Goal: Task Accomplishment & Management: Manage account settings

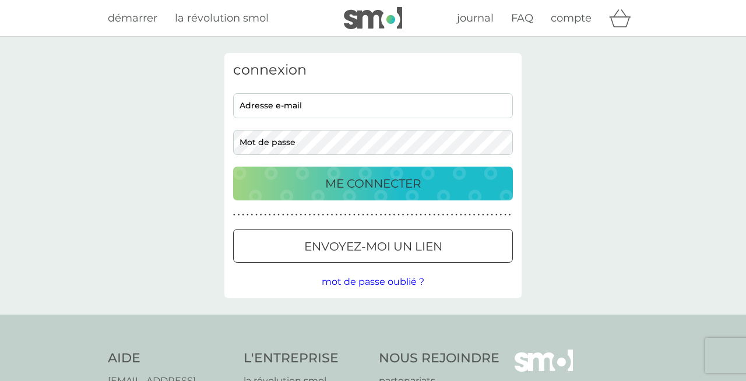
type input "[PERSON_NAME][EMAIL_ADDRESS][DOMAIN_NAME]"
click at [423, 176] on div "ME CONNECTER" at bounding box center [373, 183] width 256 height 19
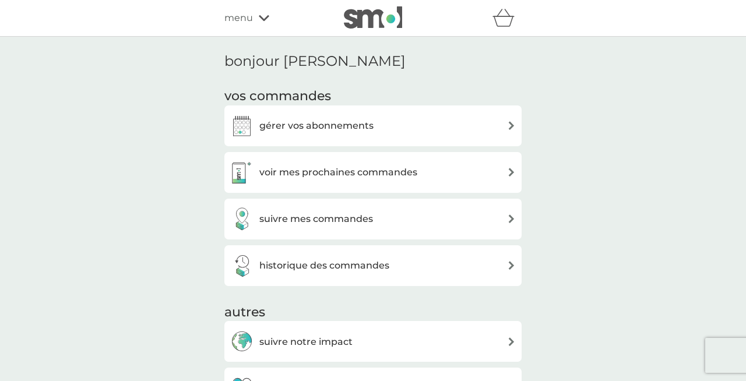
click at [377, 178] on h3 "voir mes prochaines commandes" at bounding box center [338, 172] width 158 height 15
click at [419, 178] on div "voir mes prochaines commandes" at bounding box center [373, 172] width 286 height 23
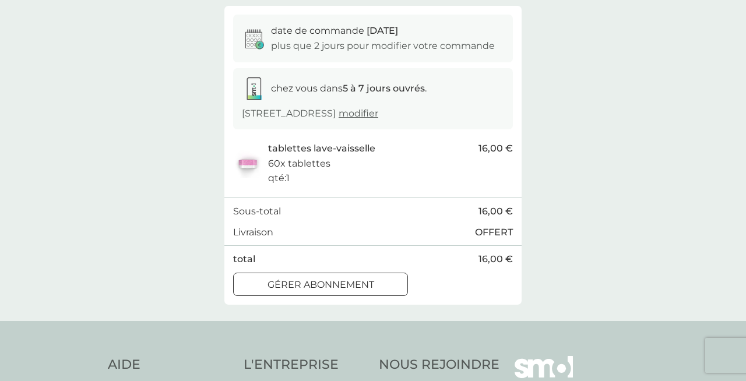
scroll to position [128, 0]
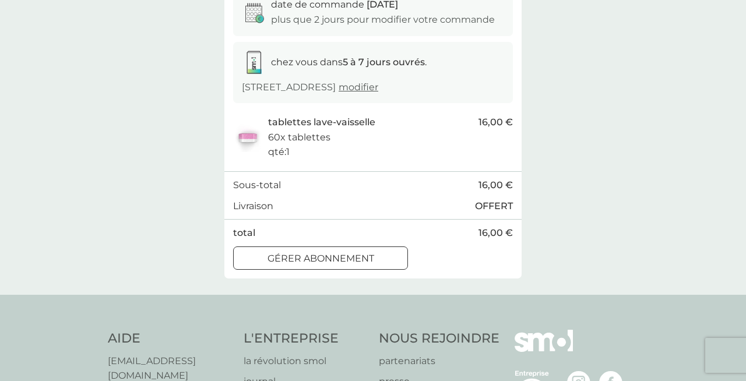
click at [325, 265] on p "Gérer abonnement" at bounding box center [321, 258] width 107 height 15
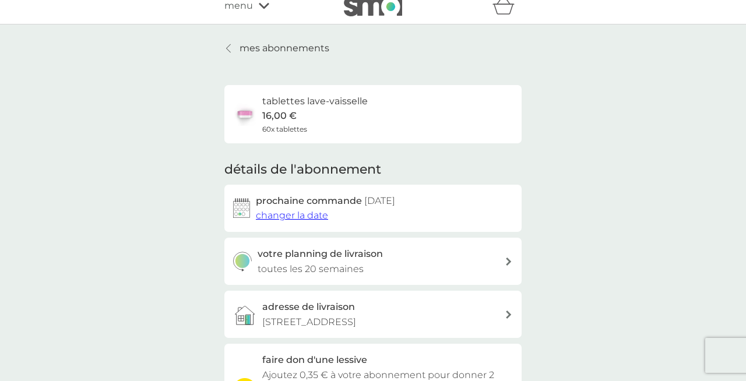
scroll to position [23, 0]
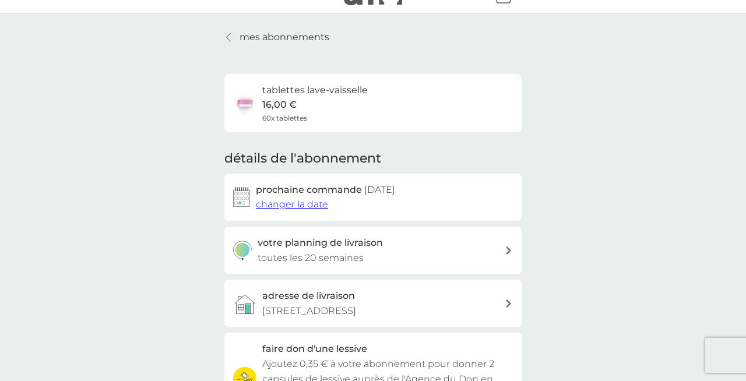
click at [303, 205] on span "changer la date" at bounding box center [292, 204] width 72 height 11
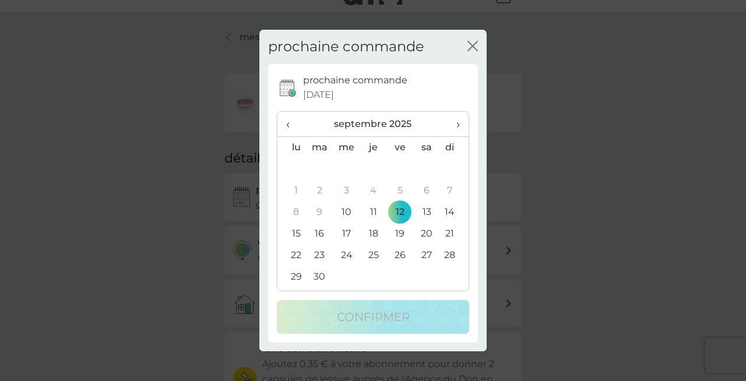
click at [459, 124] on span "›" at bounding box center [454, 124] width 11 height 24
click at [448, 256] on td "30" at bounding box center [454, 256] width 29 height 22
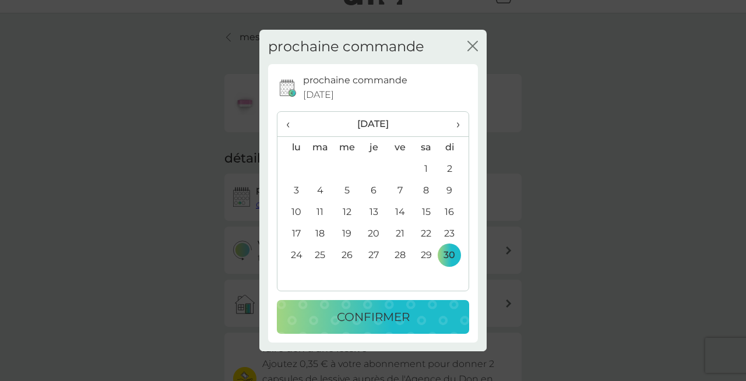
click at [389, 318] on p "confirmer" at bounding box center [373, 317] width 73 height 19
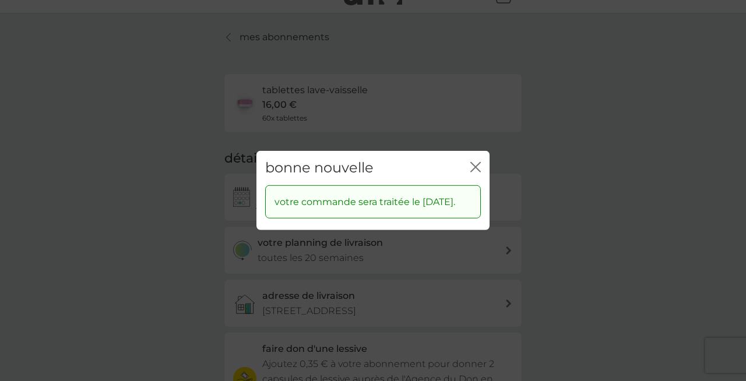
click at [476, 162] on icon "fermer" at bounding box center [475, 167] width 10 height 10
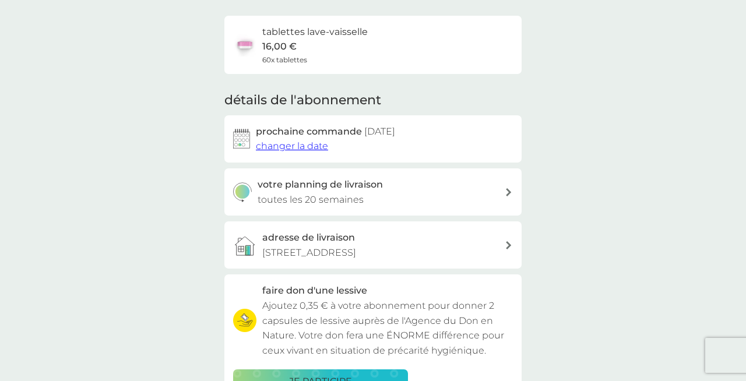
scroll to position [83, 0]
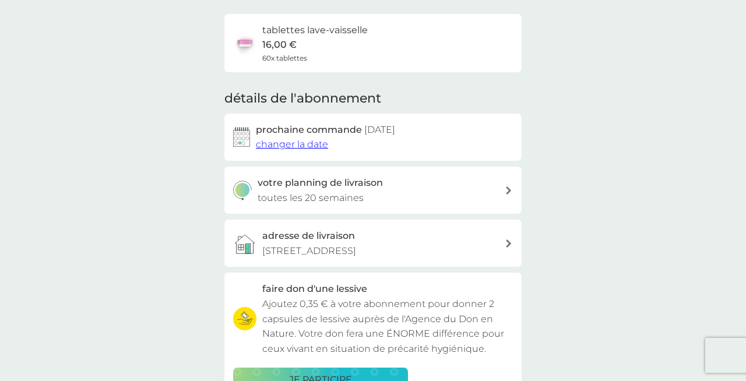
click at [430, 200] on div "votre planning de livraison toutes les 20 semaines" at bounding box center [382, 190] width 248 height 30
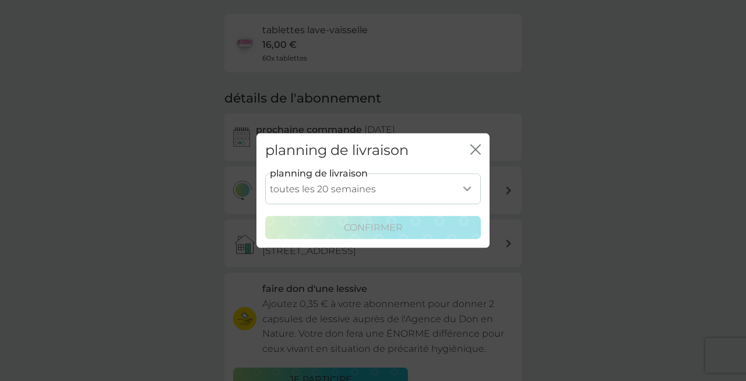
click at [430, 200] on select "toutes les 1 semaine toutes les 2 semaines toutes les 3 semaines toutes les 4 s…" at bounding box center [373, 188] width 216 height 31
select select "210"
click at [265, 173] on select "toutes les 1 semaine toutes les 2 semaines toutes les 3 semaines toutes les 4 s…" at bounding box center [373, 188] width 216 height 31
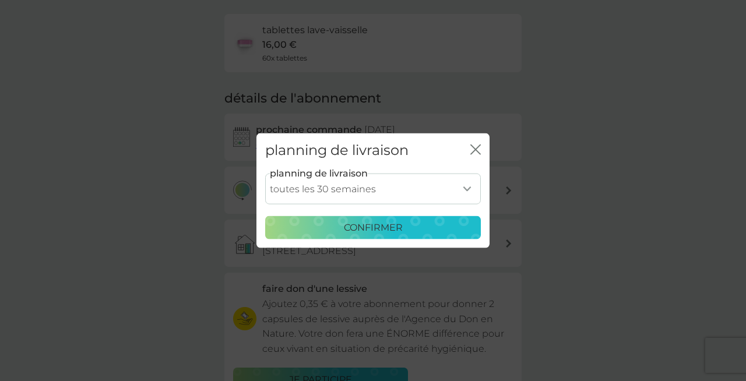
click at [392, 234] on p "confirmer" at bounding box center [373, 227] width 59 height 15
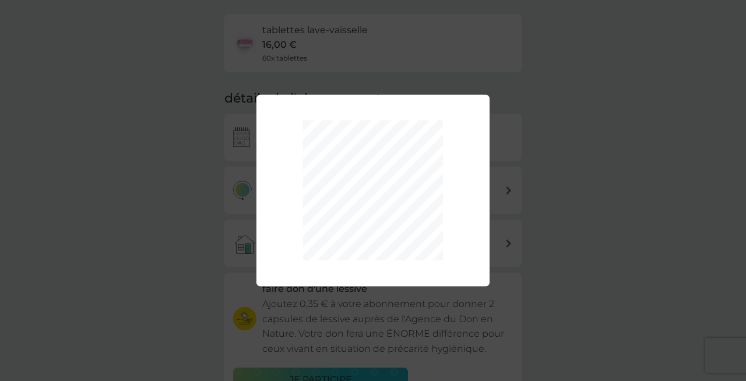
scroll to position [182, 0]
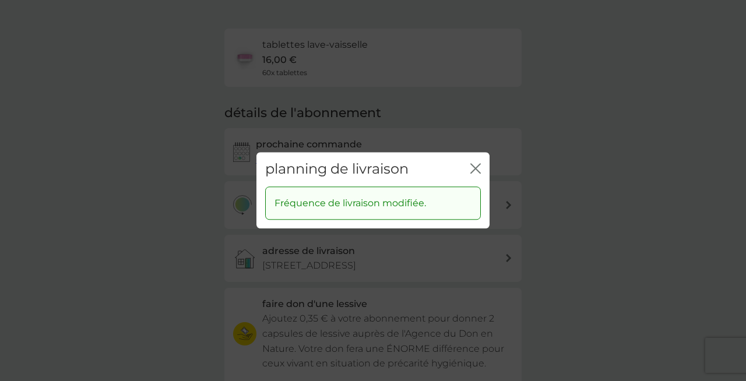
click at [476, 171] on icon "fermer" at bounding box center [475, 168] width 10 height 10
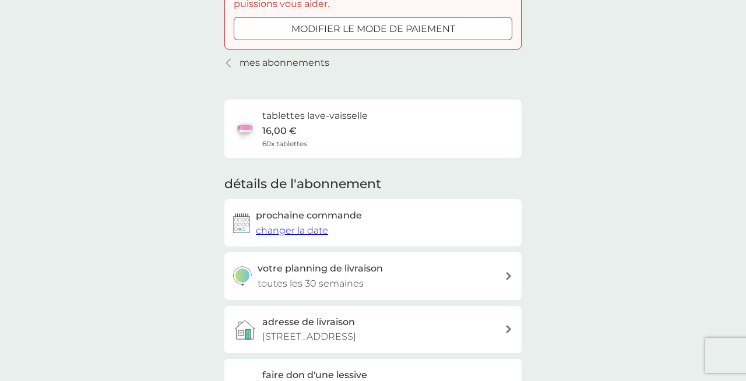
scroll to position [0, 0]
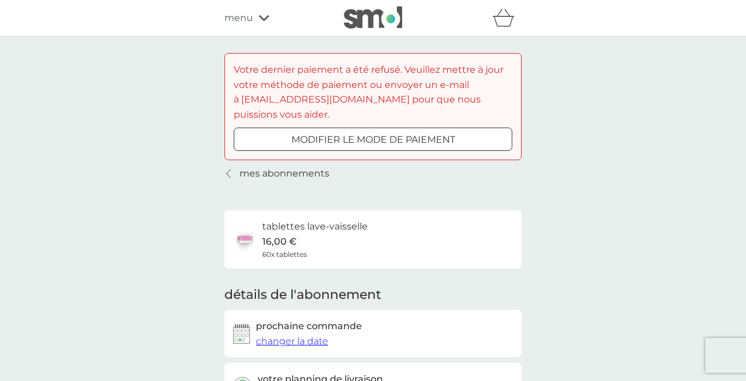
click at [273, 166] on p "mes abonnements" at bounding box center [285, 173] width 90 height 15
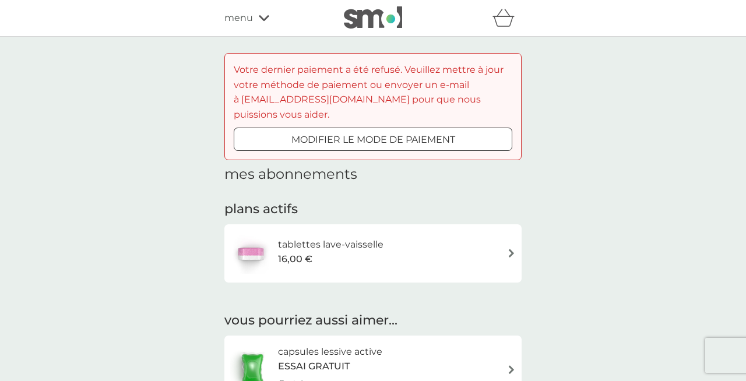
click at [234, 20] on span "menu" at bounding box center [238, 17] width 29 height 15
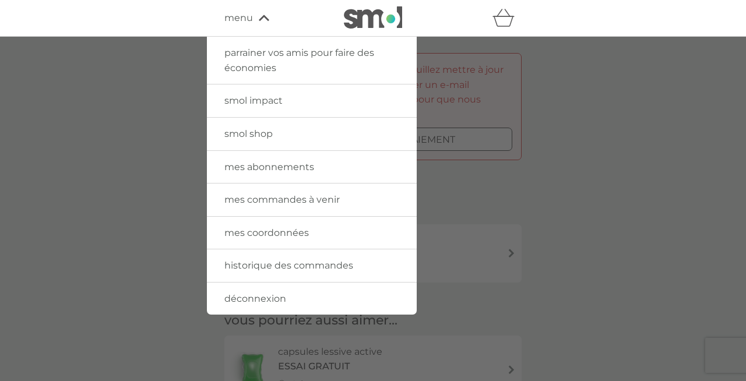
click at [372, 12] on img at bounding box center [373, 17] width 58 height 22
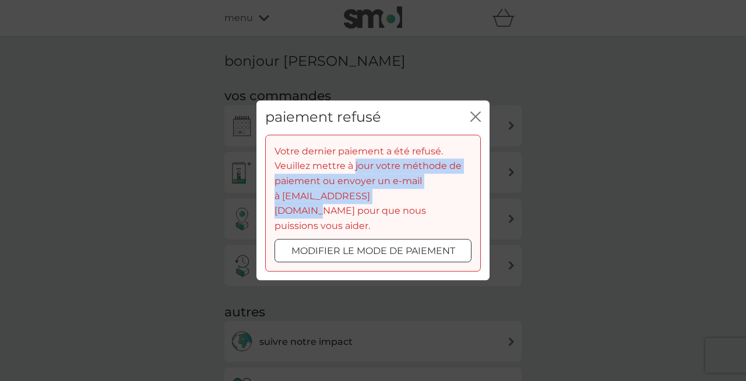
drag, startPoint x: 356, startPoint y: 174, endPoint x: 403, endPoint y: 199, distance: 54.2
click at [403, 199] on span "Votre dernier paiement a été refusé. Veuillez mettre à jour votre méthode de pa…" at bounding box center [368, 189] width 187 height 86
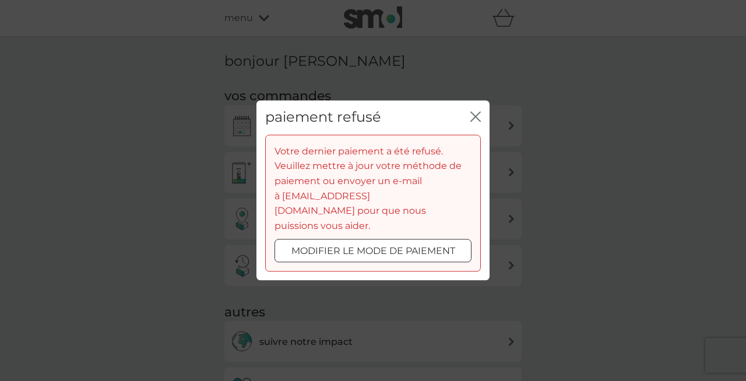
click at [474, 126] on div "fermer" at bounding box center [475, 117] width 10 height 17
click at [476, 122] on icon "fermer" at bounding box center [475, 116] width 10 height 10
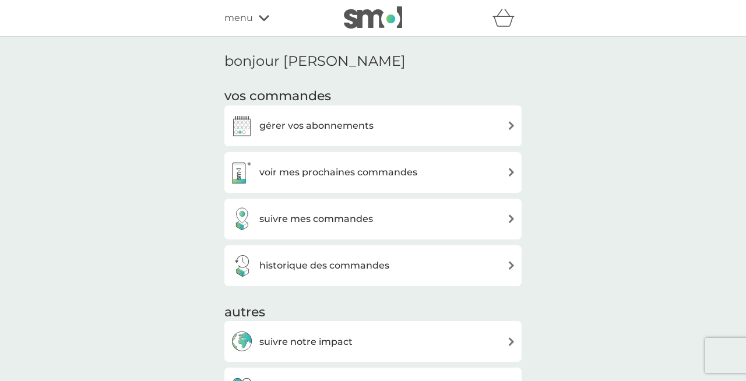
click at [364, 177] on h3 "voir mes prochaines commandes" at bounding box center [338, 172] width 158 height 15
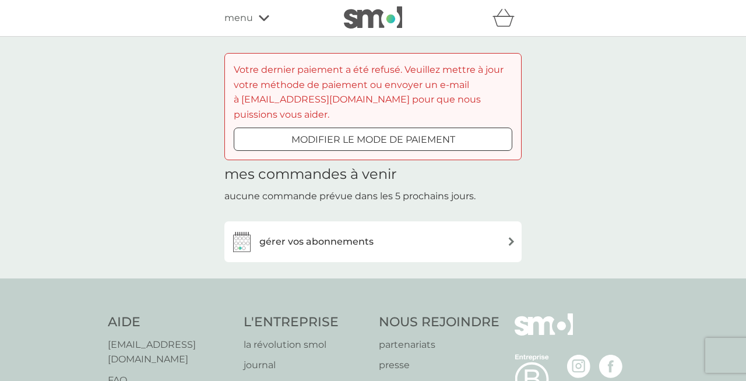
click at [351, 234] on h3 "gérer vos abonnements" at bounding box center [316, 241] width 114 height 15
